Goal: Use online tool/utility

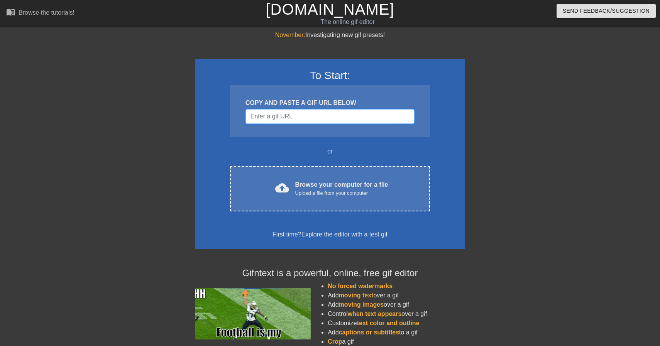
click at [294, 118] on input "Username" at bounding box center [329, 116] width 169 height 15
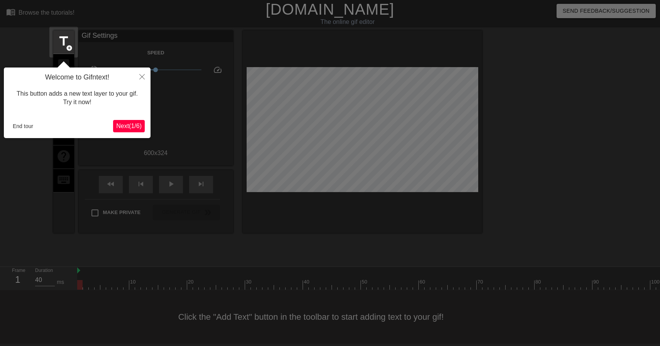
click at [125, 126] on span "Next ( 1 / 6 )" at bounding box center [128, 126] width 25 height 7
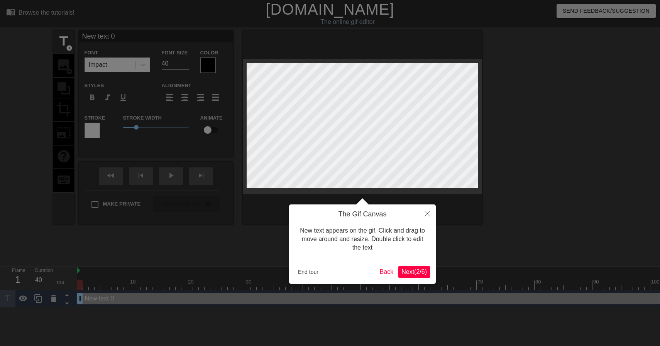
click at [420, 275] on span "Next ( 2 / 6 )" at bounding box center [413, 272] width 25 height 7
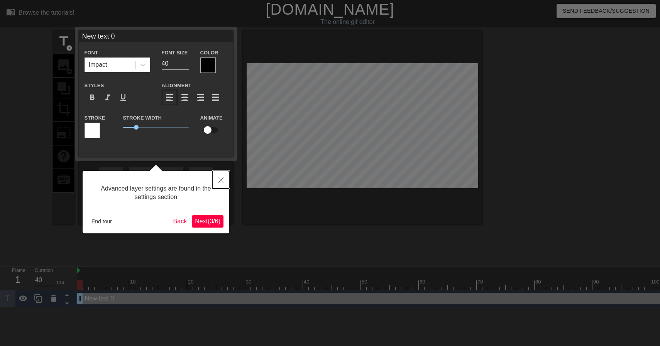
click at [221, 180] on icon "Close" at bounding box center [220, 179] width 5 height 5
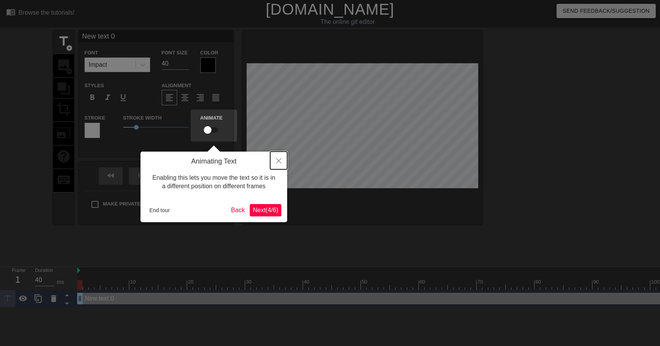
click at [279, 165] on button "Close" at bounding box center [278, 161] width 17 height 18
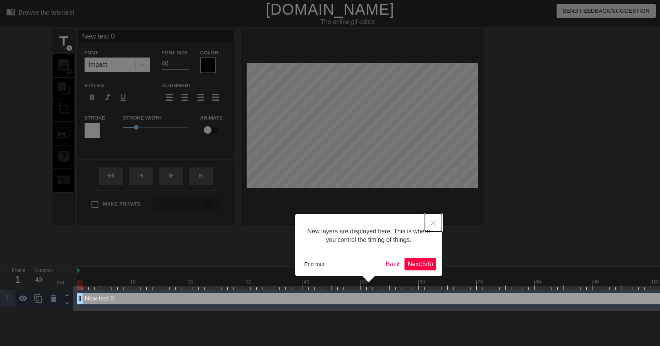
click at [431, 226] on button "Close" at bounding box center [433, 223] width 17 height 18
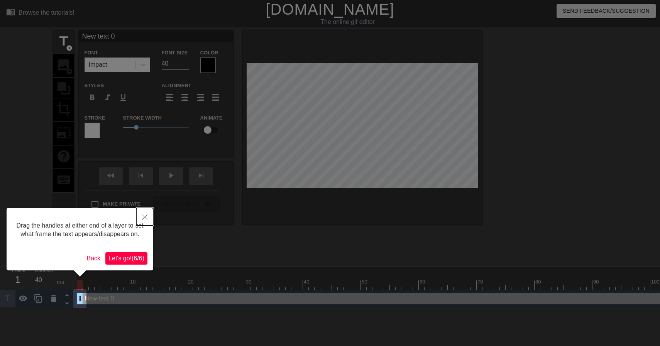
click at [144, 219] on icon "Close" at bounding box center [144, 217] width 5 height 5
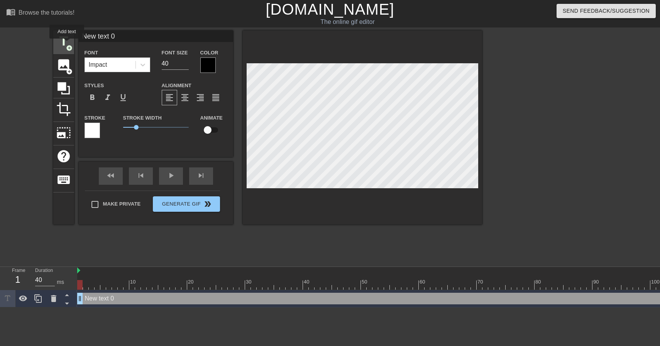
click at [67, 44] on span "title" at bounding box center [63, 41] width 15 height 15
type input "New text 1"
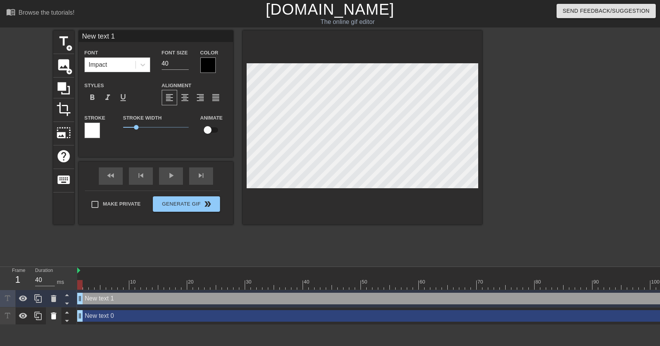
click at [57, 317] on icon at bounding box center [53, 315] width 9 height 9
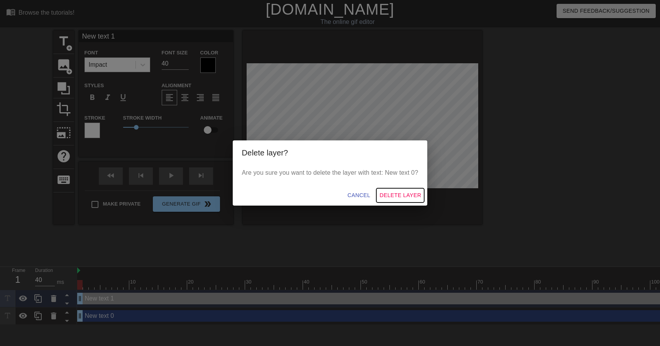
click at [390, 194] on span "Delete Layer" at bounding box center [400, 196] width 42 height 10
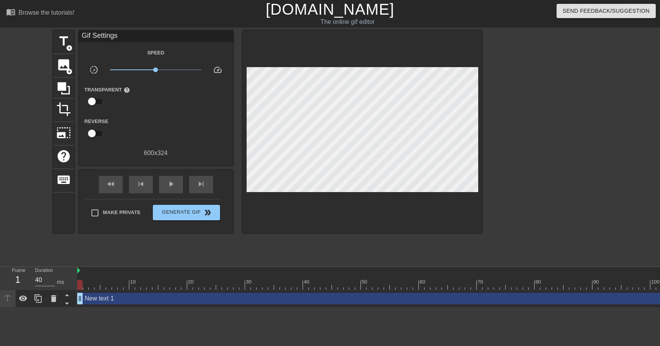
click at [105, 298] on div "New text 1 drag_handle drag_handle" at bounding box center [621, 299] width 1088 height 12
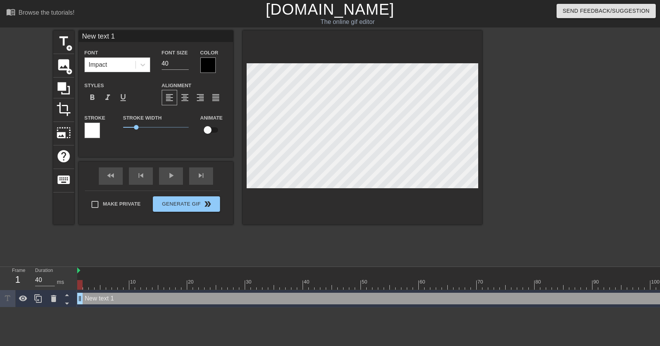
scroll to position [0, 0]
type input "B"
type textarea "B"
type input "BE"
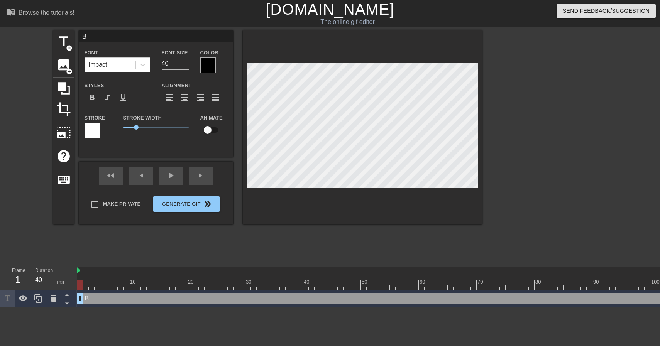
type textarea "BE"
type input "BEZ"
type textarea "BEZ"
type input "BEZO"
type textarea "BEZO"
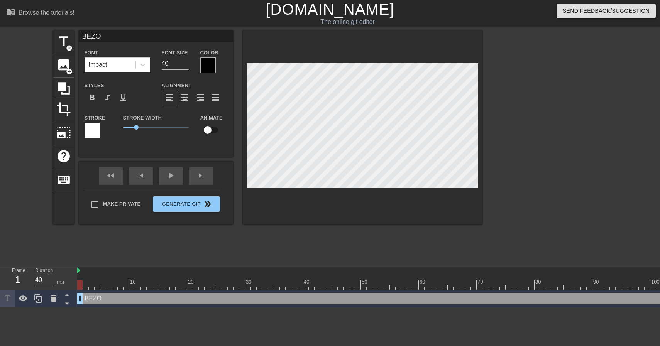
type input "BEZOS"
type textarea "BEZOS"
type input "BEZOS"
type textarea "BEZOS"
type input "BEZOS 2"
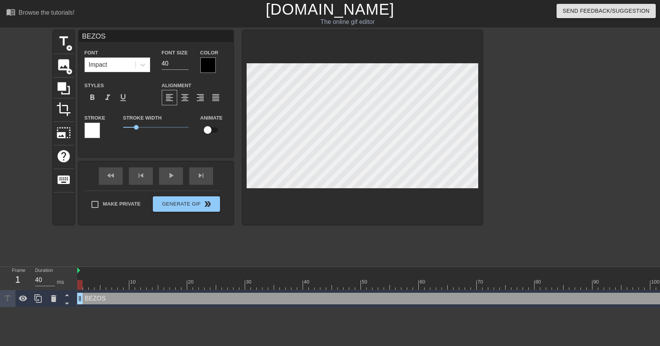
type textarea "BEZOS 2"
type input "BEZOS 20"
type textarea "BEZOS 20"
type input "BEZOS 202"
type textarea "BEZOS 202"
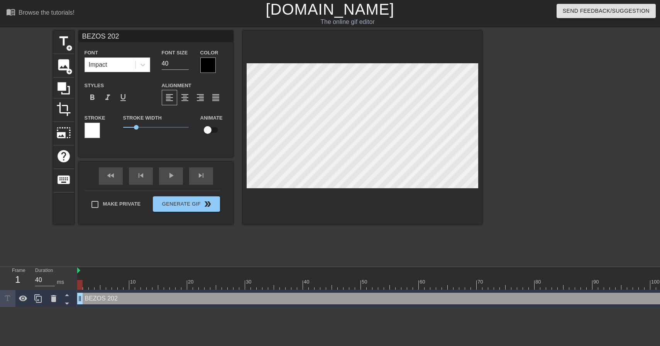
type input "BEZOS 2025"
type textarea "BEZOS 2025"
drag, startPoint x: 80, startPoint y: 298, endPoint x: 55, endPoint y: 296, distance: 25.2
click at [55, 296] on div "Frame 1 Duration 40 ms 10 20 30 40 50 60 70 80 90 100 110 120 130 140 150" at bounding box center [330, 287] width 660 height 41
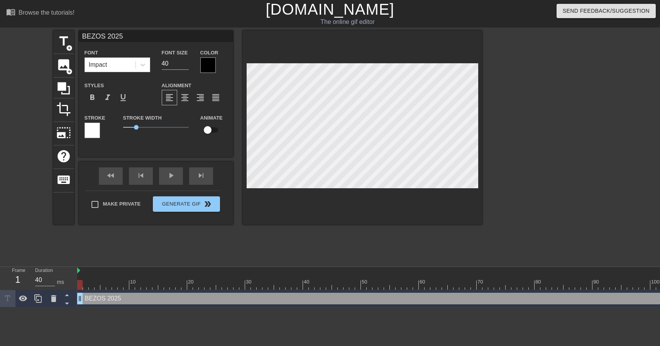
drag, startPoint x: 80, startPoint y: 287, endPoint x: 73, endPoint y: 288, distance: 7.1
click at [73, 288] on div "Frame 1 Duration 40 ms 10 20 30 40 50 60 70 80 90 100 110 120 130 140 150" at bounding box center [330, 287] width 660 height 41
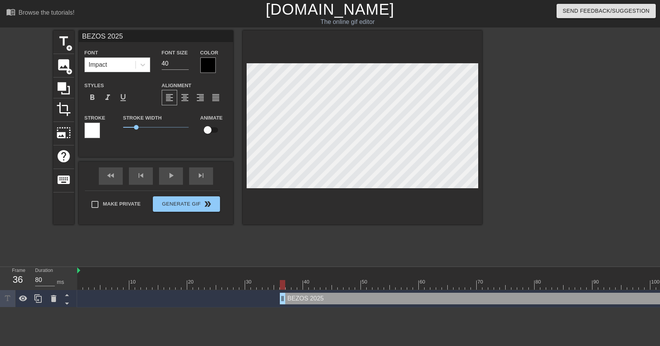
drag, startPoint x: 81, startPoint y: 296, endPoint x: 281, endPoint y: 310, distance: 200.7
click at [281, 307] on html "menu_book Browse the tutorials! [DOMAIN_NAME] The online gif editor Send Feedba…" at bounding box center [330, 153] width 660 height 307
type input "40"
drag, startPoint x: 283, startPoint y: 286, endPoint x: 71, endPoint y: 277, distance: 212.0
click at [71, 277] on div "Frame 1 Duration 40 ms 10 20 30 40 50 60 70 80 90 100 110 120 130 140 150" at bounding box center [330, 287] width 660 height 41
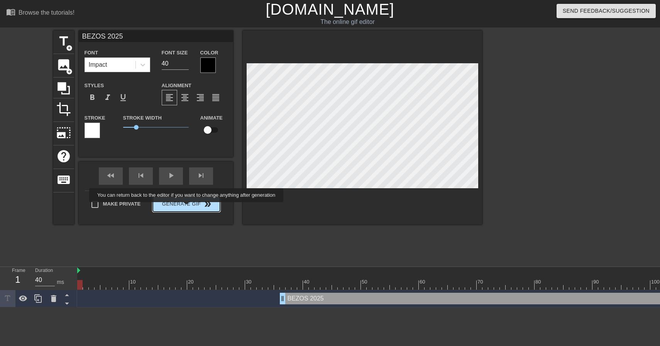
click at [191, 208] on span "Generate Gif double_arrow" at bounding box center [186, 203] width 61 height 9
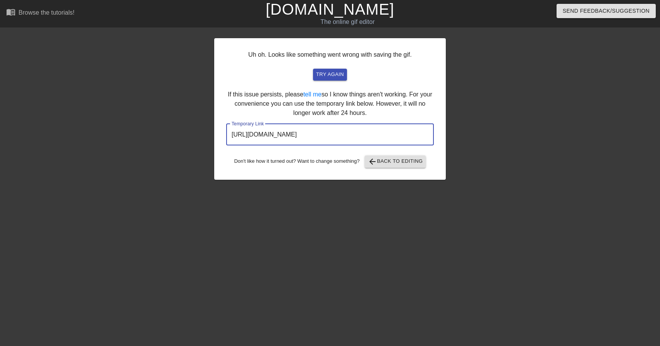
click at [324, 134] on input "[URL][DOMAIN_NAME]" at bounding box center [330, 135] width 208 height 22
